Goal: Information Seeking & Learning: Learn about a topic

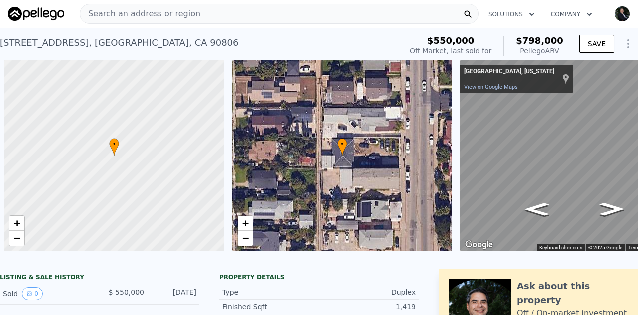
scroll to position [0, 4]
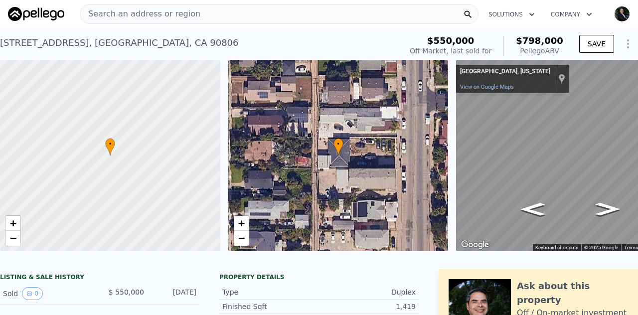
click at [140, 16] on span "Search an address or region" at bounding box center [140, 14] width 120 height 12
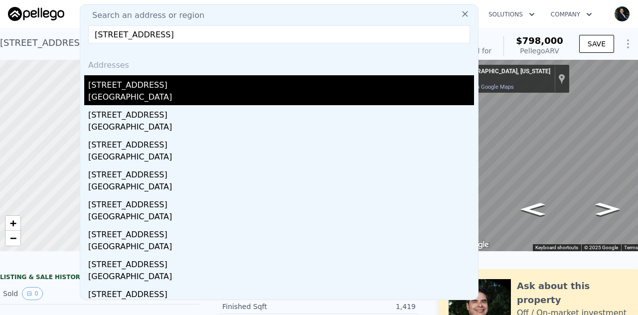
type input "[STREET_ADDRESS]"
click at [137, 88] on div "[STREET_ADDRESS]" at bounding box center [281, 83] width 386 height 16
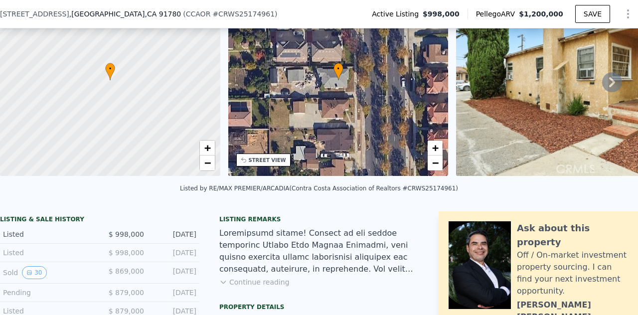
scroll to position [46, 0]
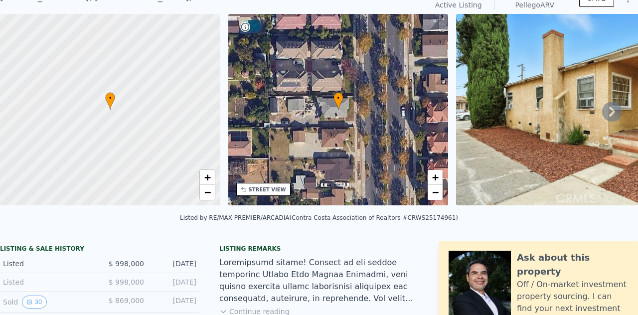
click at [602, 115] on icon at bounding box center [612, 112] width 20 height 20
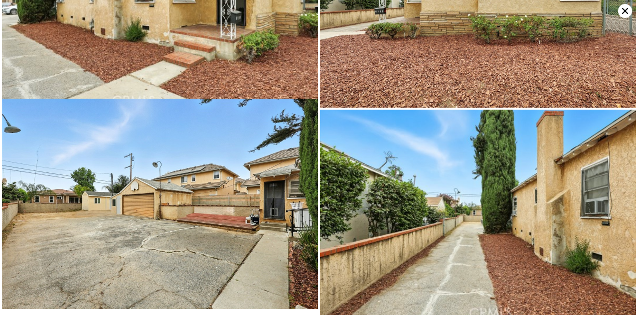
scroll to position [45, 0]
click at [186, 228] on img at bounding box center [160, 204] width 316 height 210
click at [187, 228] on img at bounding box center [160, 204] width 316 height 210
click at [622, 12] on icon at bounding box center [625, 11] width 14 height 14
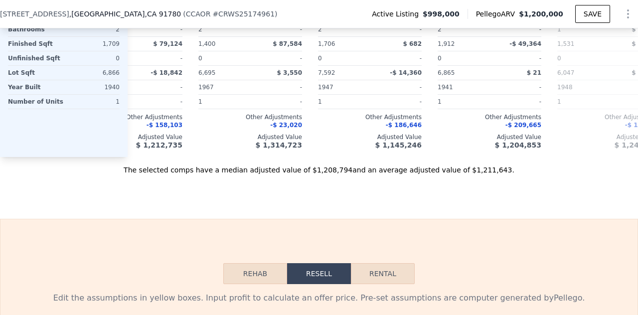
scroll to position [1288, 0]
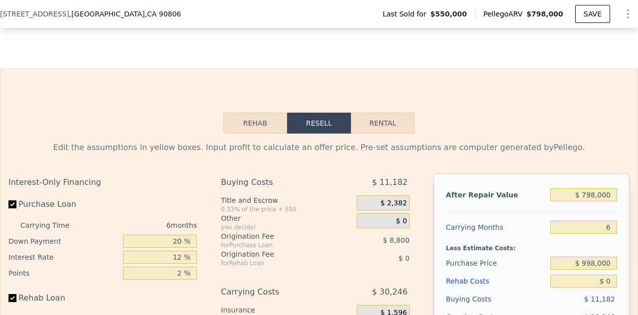
type input "0"
type input "3"
type input "1025"
type input "1852"
type input "2226"
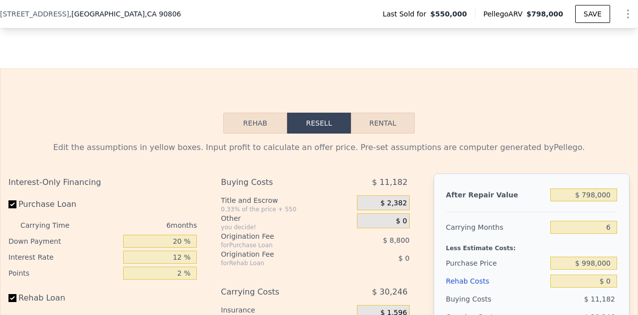
type input "6505"
type input "$ 798,000"
type input "6"
type input "$ 163,465"
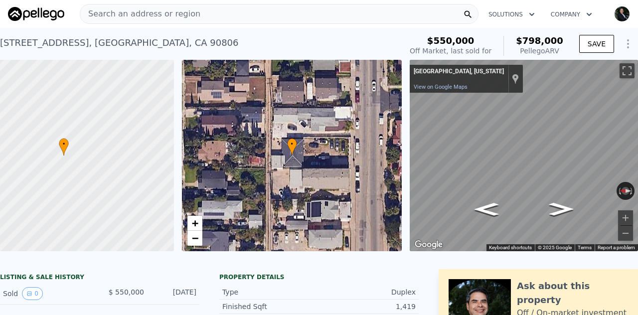
click at [128, 9] on span "Search an address or region" at bounding box center [140, 14] width 120 height 12
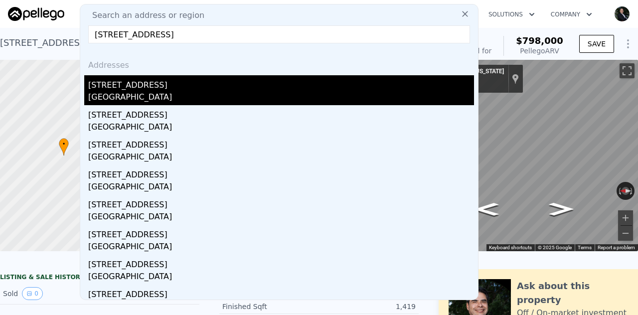
type input "[STREET_ADDRESS]"
click at [162, 97] on div "[GEOGRAPHIC_DATA]" at bounding box center [281, 98] width 386 height 14
type input "1"
type input "2"
type input "1288"
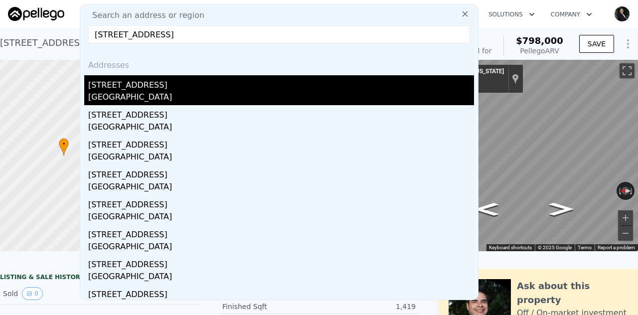
type input "1912"
type input "5169"
type input "10562"
type input "$ 1,200,000"
type input "7"
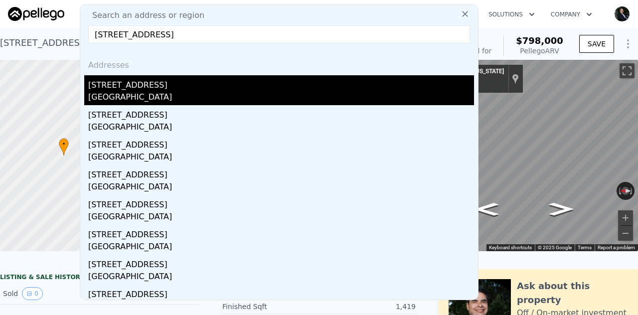
type input "$ 51,922"
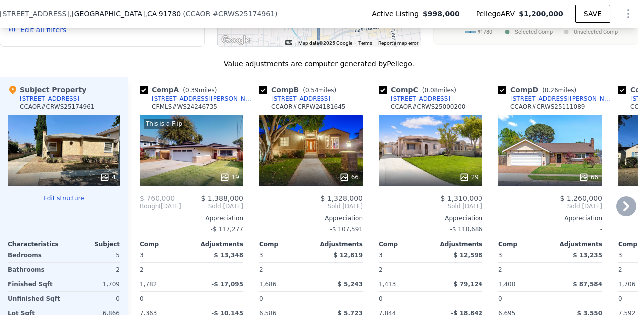
scroll to position [1046, 0]
click at [214, 163] on div "This is a Flip 19" at bounding box center [192, 151] width 104 height 72
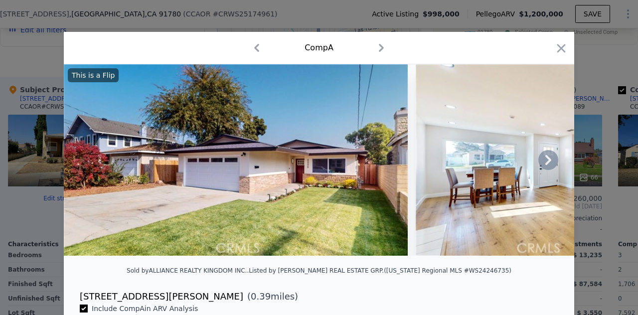
click at [545, 160] on icon at bounding box center [548, 160] width 6 height 10
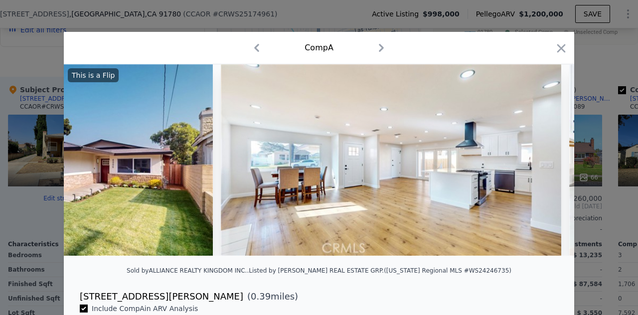
scroll to position [0, 239]
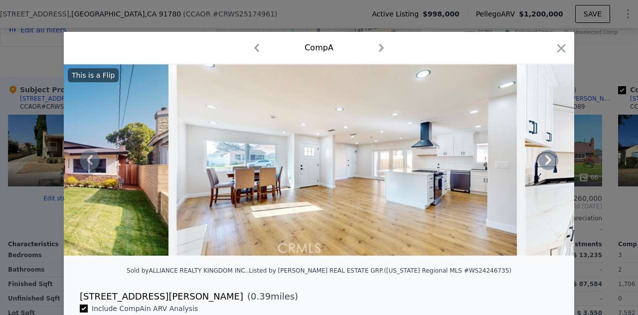
click at [545, 160] on icon at bounding box center [548, 160] width 6 height 10
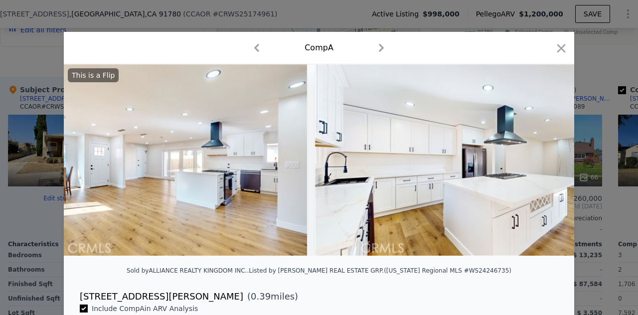
scroll to position [0, 478]
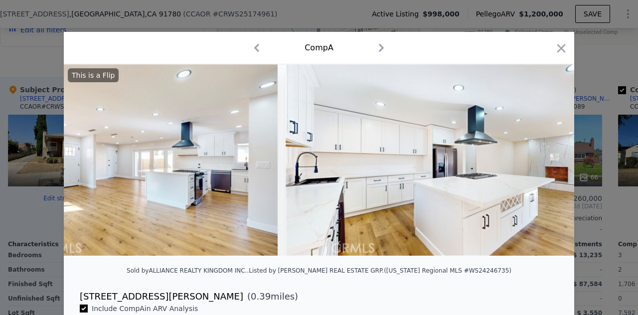
click at [543, 160] on img at bounding box center [456, 159] width 340 height 191
click at [545, 163] on icon at bounding box center [548, 160] width 6 height 10
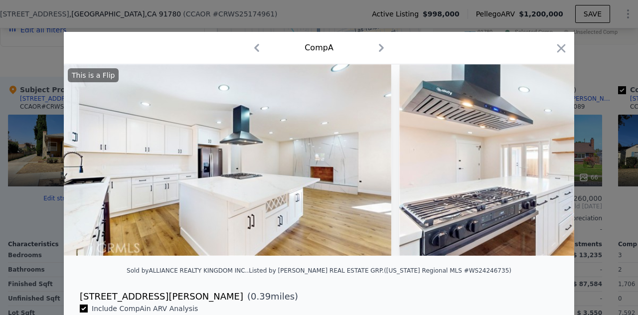
scroll to position [0, 718]
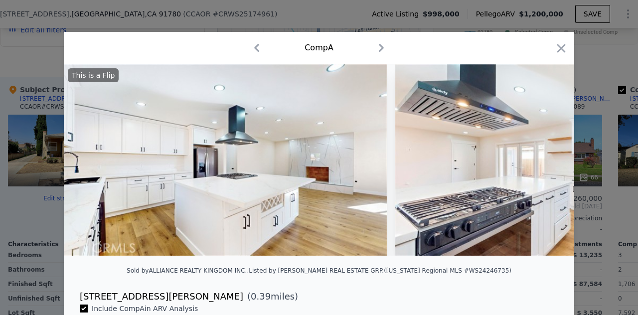
click at [545, 163] on img at bounding box center [565, 159] width 340 height 191
click at [554, 46] on icon "button" at bounding box center [561, 48] width 14 height 14
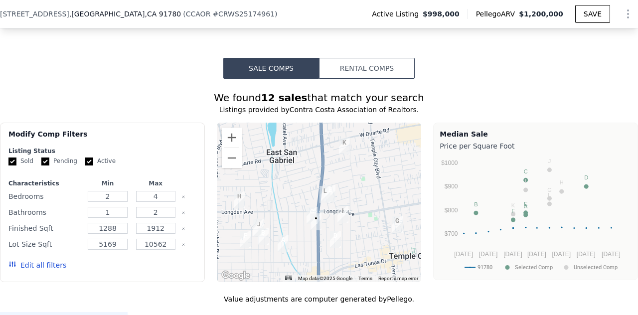
scroll to position [809, 0]
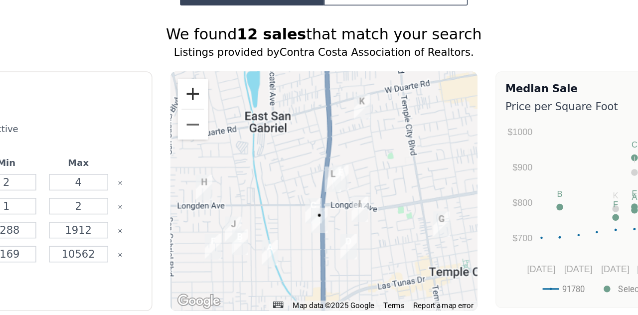
click at [231, 141] on button "Zoom in" at bounding box center [232, 140] width 20 height 20
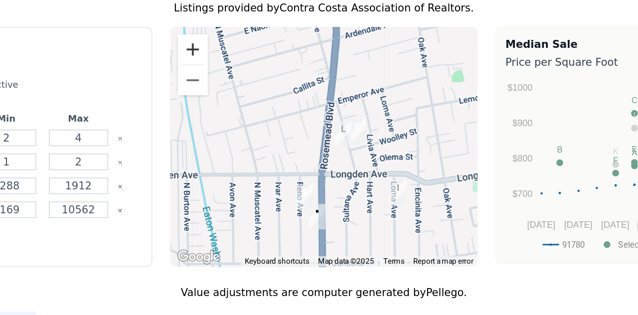
scroll to position [840, 0]
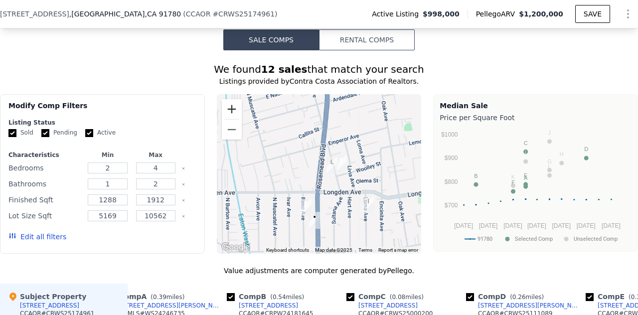
click at [229, 112] on button "Zoom in" at bounding box center [232, 109] width 20 height 20
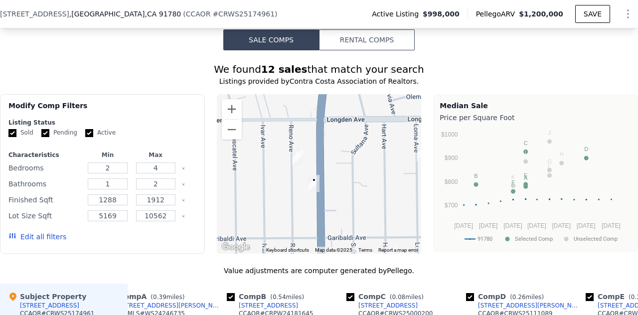
drag, startPoint x: 277, startPoint y: 209, endPoint x: 282, endPoint y: 117, distance: 91.8
click at [282, 117] on div at bounding box center [319, 173] width 205 height 159
click at [294, 161] on img "6222 Reno Ave" at bounding box center [297, 157] width 11 height 17
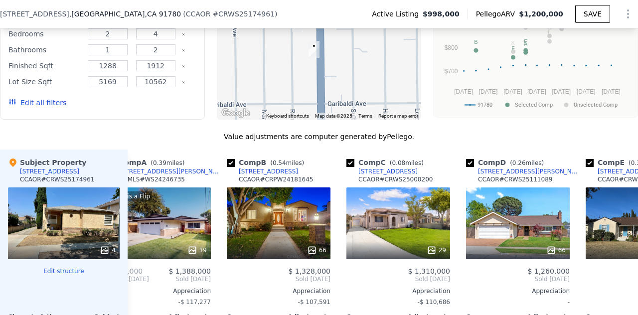
scroll to position [974, 0]
